Goal: Task Accomplishment & Management: Complete application form

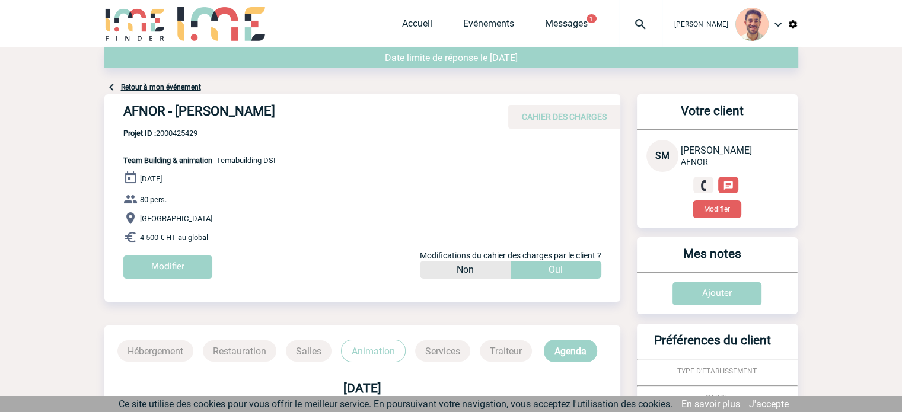
click at [517, 24] on span "Evénements" at bounding box center [504, 23] width 82 height 11
click at [506, 23] on link "Evénements" at bounding box center [488, 26] width 51 height 17
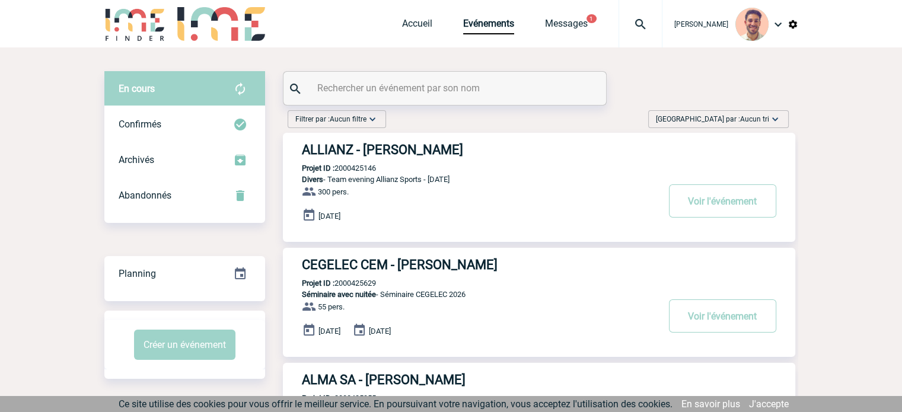
click at [463, 93] on input "text" at bounding box center [446, 87] width 264 height 17
paste input "2000425085"
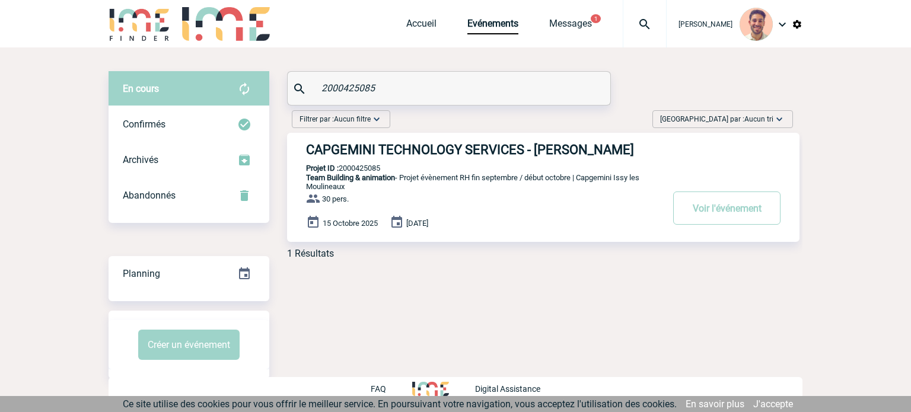
type input "2000425085"
click at [439, 157] on h3 "CAPGEMINI TECHNOLOGY SERVICES - Estelle LETOREY" at bounding box center [484, 149] width 356 height 15
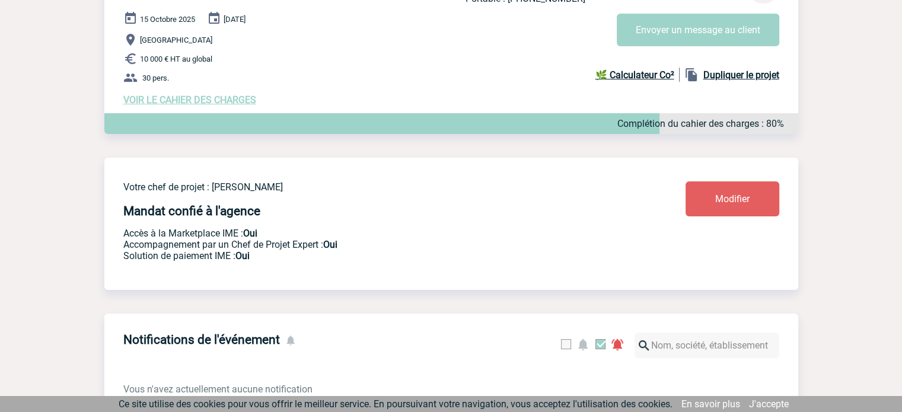
scroll to position [119, 0]
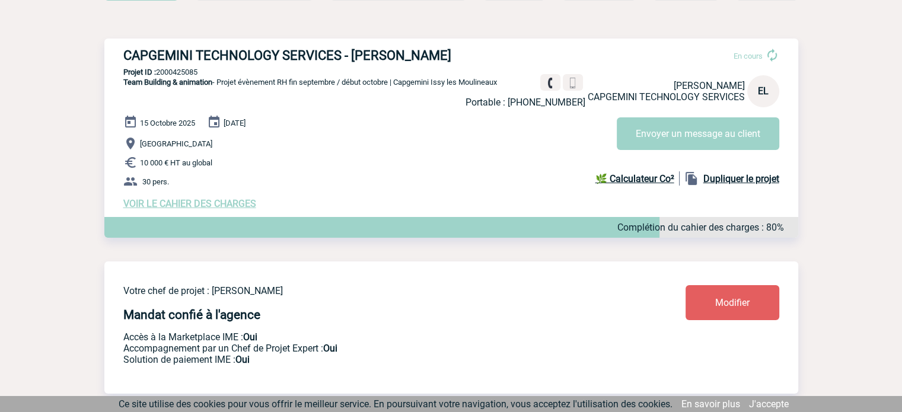
click at [758, 301] on link "Modifier" at bounding box center [733, 302] width 94 height 35
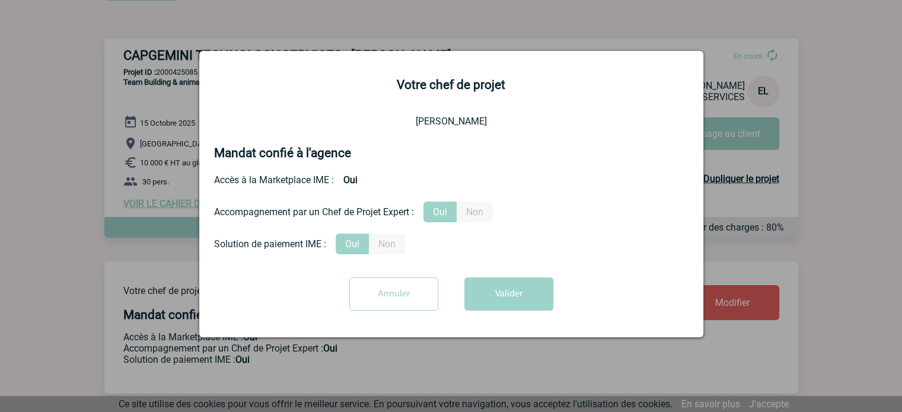
click at [363, 309] on input "Annuler" at bounding box center [393, 294] width 89 height 33
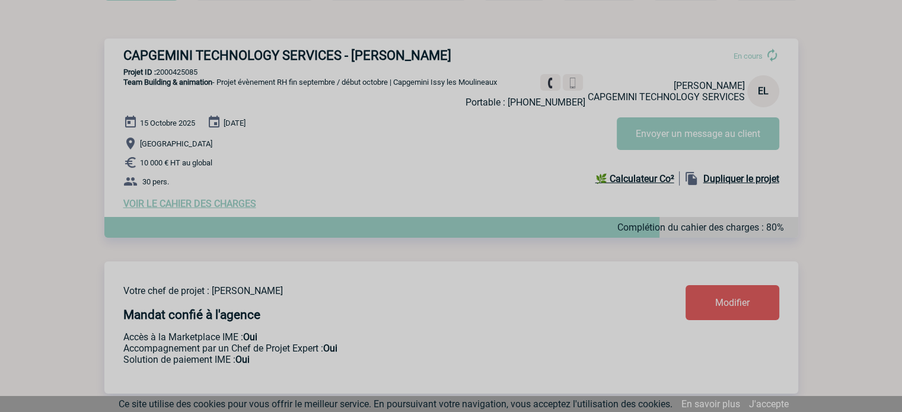
click at [203, 205] on div at bounding box center [451, 206] width 902 height 412
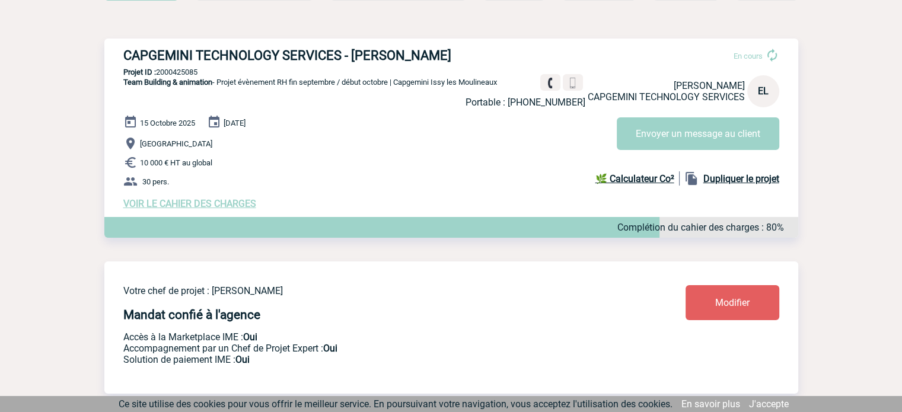
click at [203, 205] on span "VOIR LE CAHIER DES CHARGES" at bounding box center [189, 203] width 133 height 11
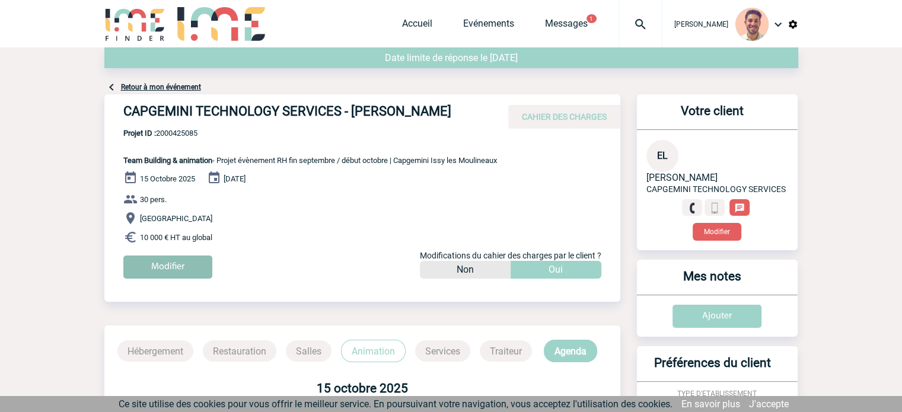
click at [131, 261] on input "Modifier" at bounding box center [167, 267] width 89 height 23
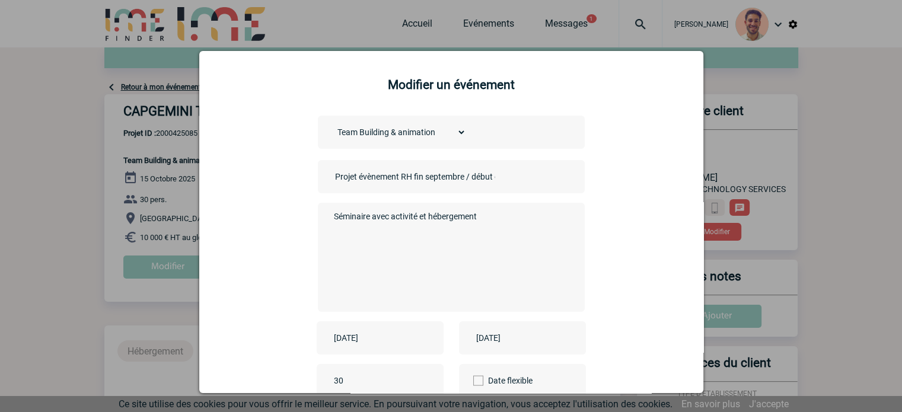
drag, startPoint x: 487, startPoint y: 218, endPoint x: 377, endPoint y: 222, distance: 109.8
click at [334, 224] on textarea "Séminaire avec activité et hébergement" at bounding box center [448, 256] width 234 height 95
click at [485, 221] on textarea "Séminaire avec activité et hébergement" at bounding box center [448, 256] width 234 height 95
drag, startPoint x: 481, startPoint y: 219, endPoint x: 416, endPoint y: 222, distance: 64.7
click at [416, 222] on textarea "Séminaire avec activité et hébergement" at bounding box center [448, 256] width 234 height 95
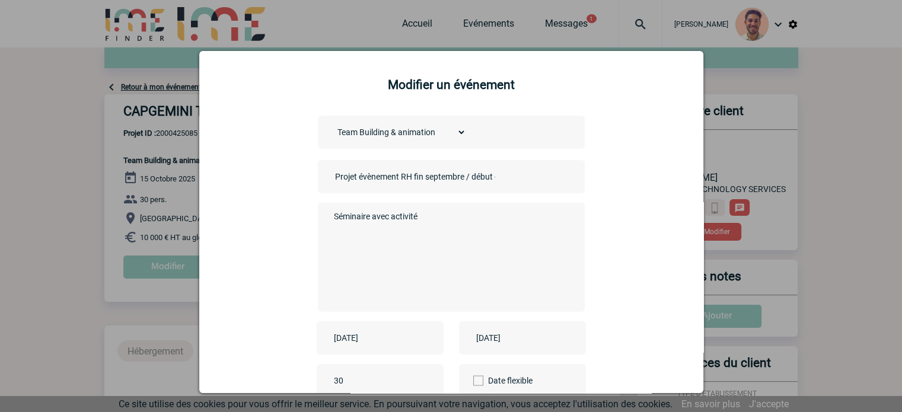
type textarea "Séminaire avec activité"
drag, startPoint x: 508, startPoint y: 180, endPoint x: 439, endPoint y: 173, distance: 69.7
click at [439, 173] on div "Projet évènement RH fin septembre / début octobre | Capgemini Issy les Moulinea…" at bounding box center [451, 176] width 267 height 33
click at [489, 174] on div "Projet évènement RH fin septembre / début octobre | Capgemini Issy les Moulinea…" at bounding box center [451, 176] width 267 height 33
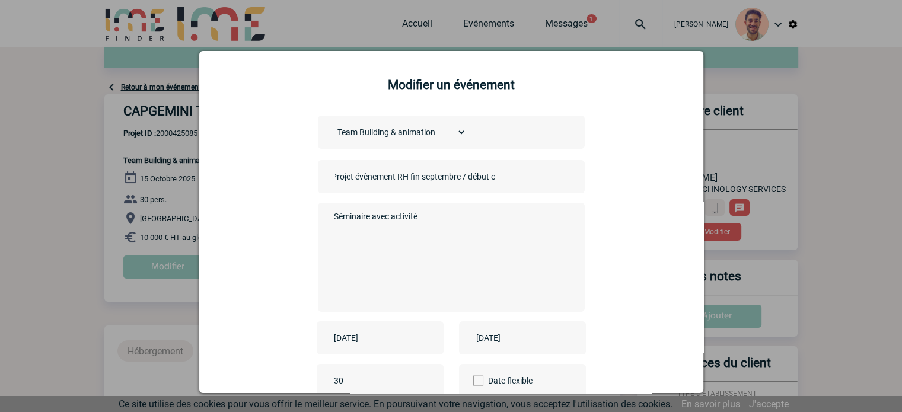
drag, startPoint x: 490, startPoint y: 177, endPoint x: 415, endPoint y: 180, distance: 74.8
click at [415, 180] on input "Projet évènement RH fin septembre / début octobre | Capgemini Issy les Moulinea…" at bounding box center [415, 176] width 166 height 15
click at [449, 181] on input "Projet évènement RH fin octobre | Capgemini Issy les Moulineaux" at bounding box center [415, 176] width 166 height 15
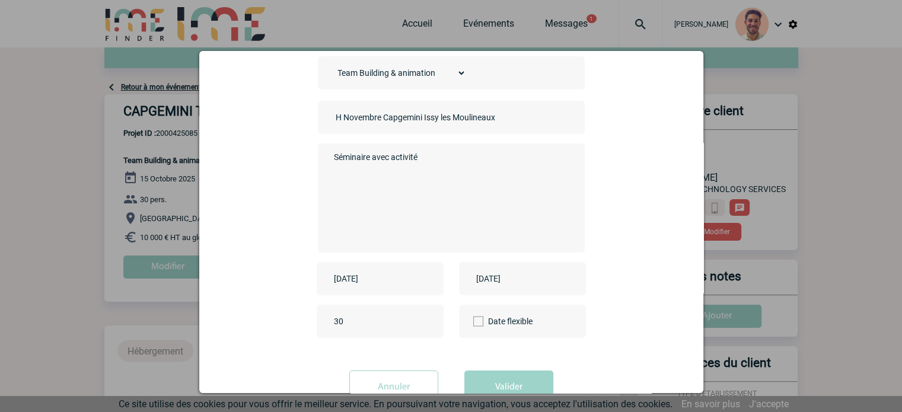
type input "Projet évènement RH Novembre Capgemini Issy les Moulineaux"
click at [381, 285] on input "2025-10-15" at bounding box center [372, 278] width 82 height 15
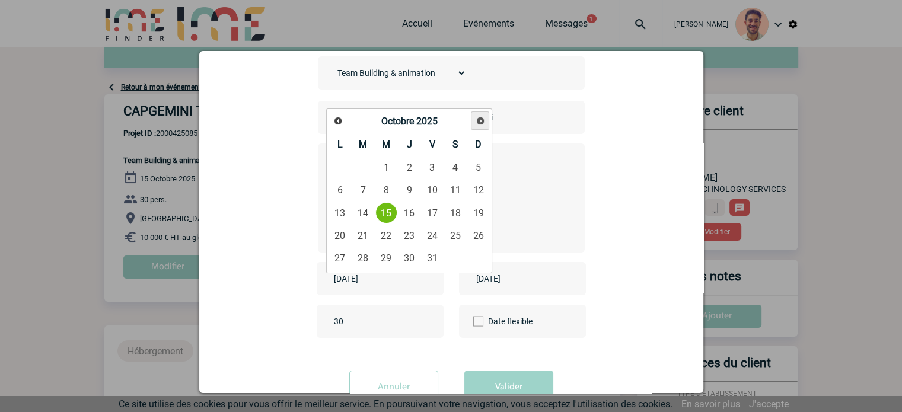
click at [483, 122] on span "Suivant" at bounding box center [480, 120] width 9 height 9
click at [340, 232] on link "17" at bounding box center [340, 235] width 22 height 21
type input "2025-11-17"
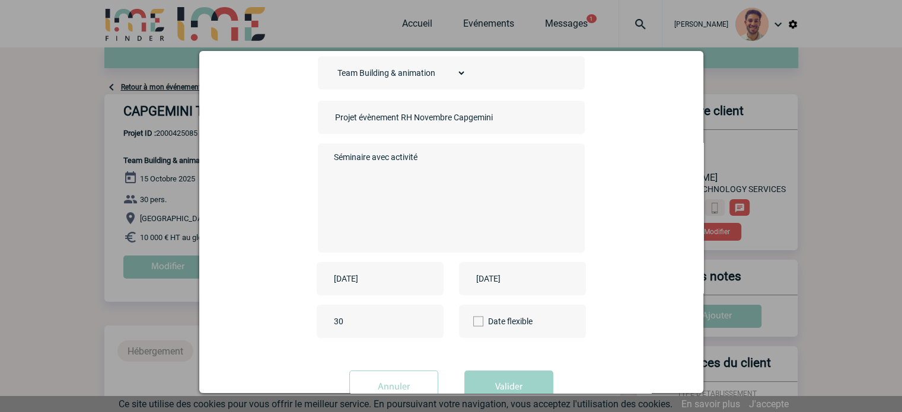
click at [509, 280] on input "2025-10-16" at bounding box center [514, 278] width 82 height 15
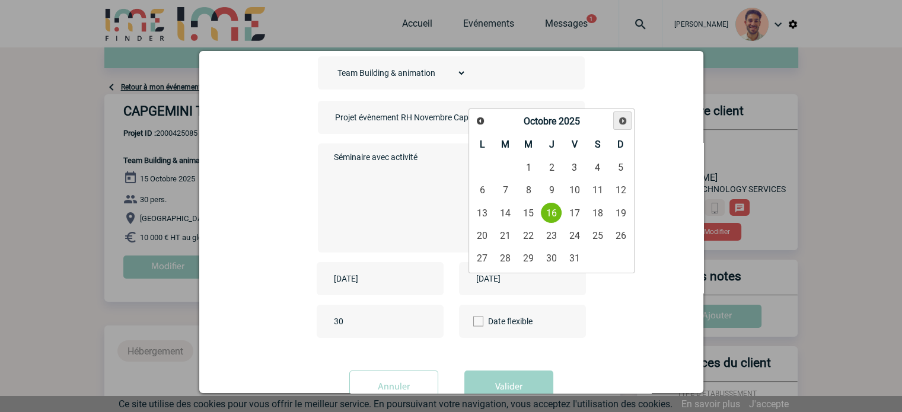
click at [630, 122] on link "Suivant" at bounding box center [622, 120] width 18 height 18
click at [486, 232] on link "17" at bounding box center [482, 235] width 22 height 21
type input "2025-11-17"
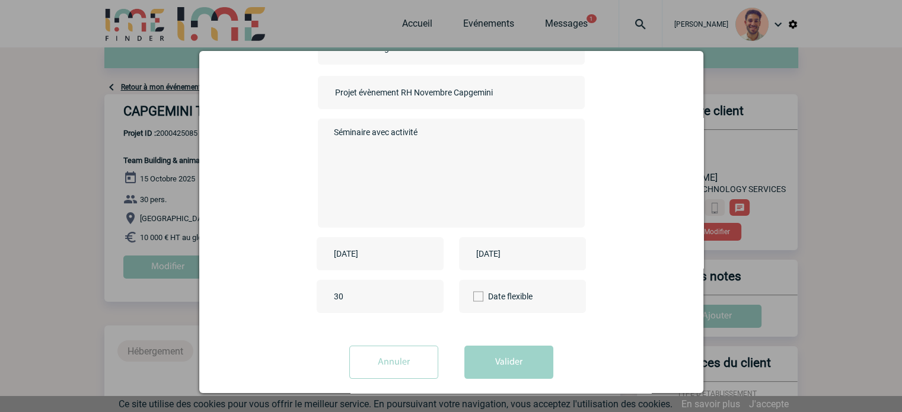
scroll to position [98, 0]
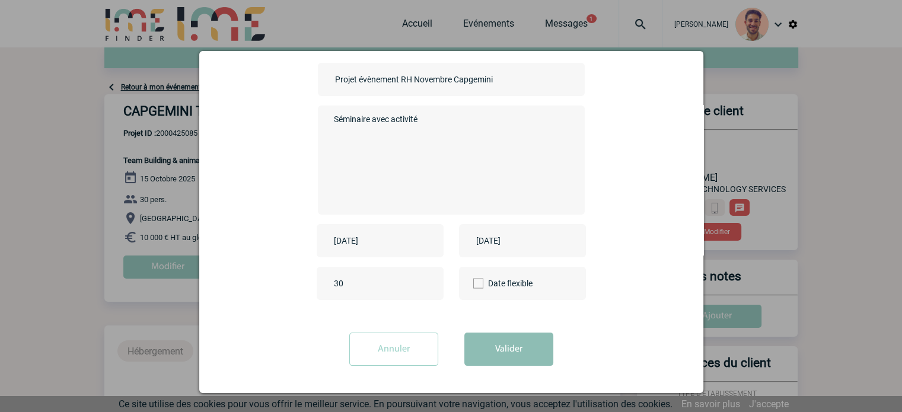
click at [509, 346] on button "Valider" at bounding box center [508, 349] width 89 height 33
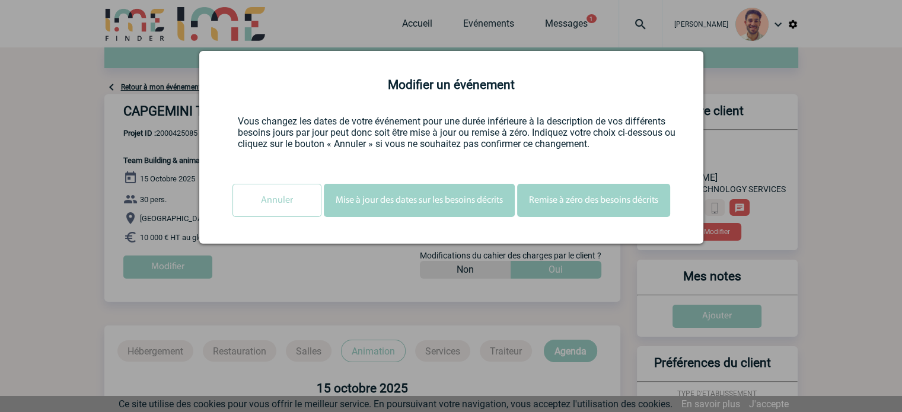
scroll to position [0, 0]
click at [440, 204] on button "Mise à jour des dates sur les besoins décrits" at bounding box center [419, 200] width 191 height 33
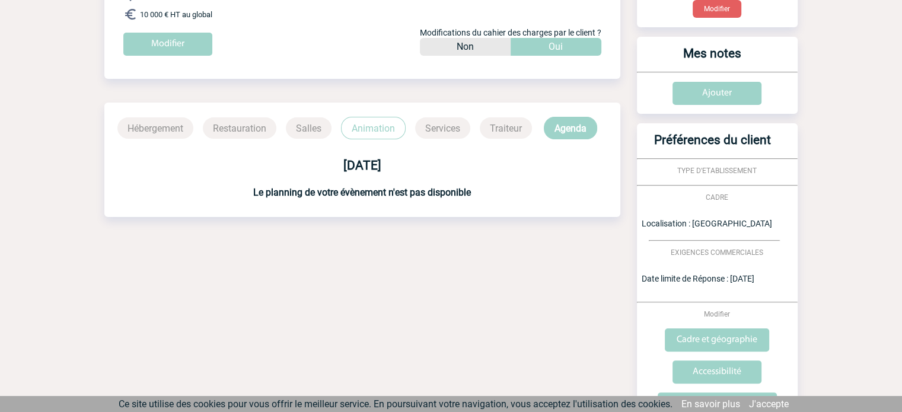
scroll to position [237, 0]
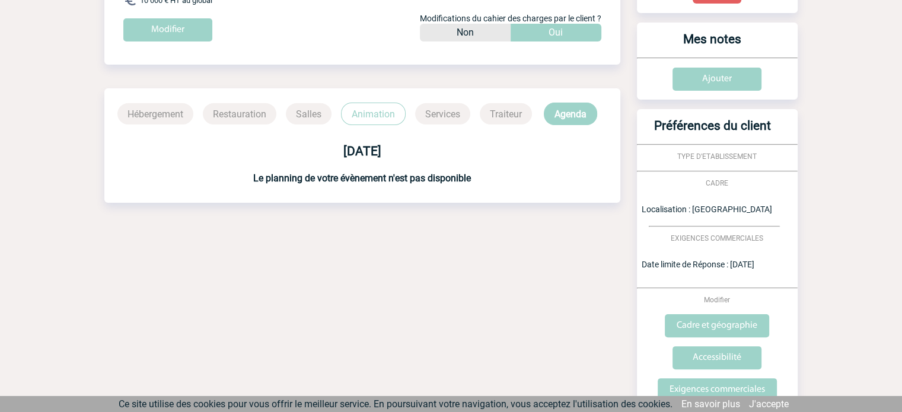
click at [308, 118] on p "Salles" at bounding box center [309, 113] width 46 height 21
click at [234, 109] on p "Restauration" at bounding box center [240, 113] width 74 height 21
drag, startPoint x: 142, startPoint y: 132, endPoint x: 154, endPoint y: 122, distance: 15.6
click at [143, 132] on div "17 novembre 2025" at bounding box center [362, 141] width 516 height 33
drag, startPoint x: 154, startPoint y: 120, endPoint x: 263, endPoint y: 125, distance: 109.2
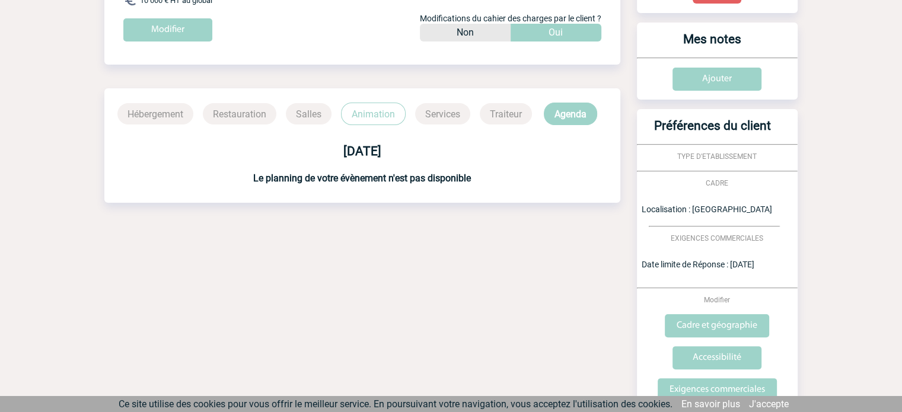
click at [172, 120] on p "Hébergement" at bounding box center [155, 113] width 76 height 21
drag, startPoint x: 441, startPoint y: 112, endPoint x: 497, endPoint y: 104, distance: 56.4
click at [448, 111] on p "Services" at bounding box center [442, 113] width 55 height 21
click at [578, 109] on p "Agenda" at bounding box center [570, 114] width 53 height 23
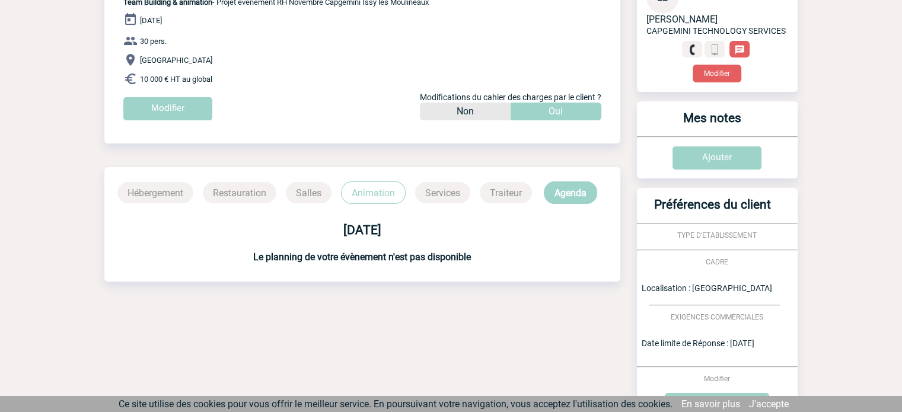
scroll to position [0, 0]
